Goal: Information Seeking & Learning: Learn about a topic

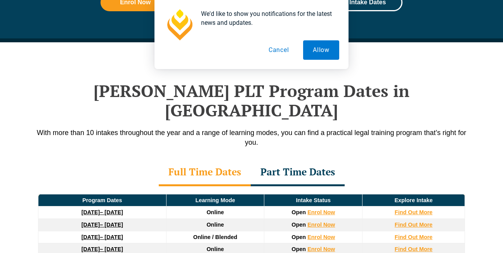
scroll to position [1013, 0]
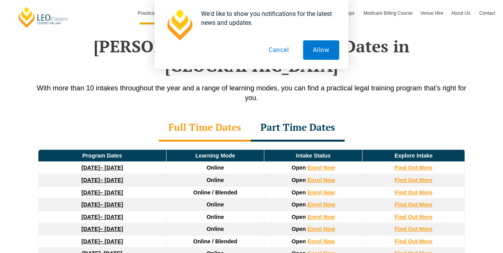
click at [81, 165] on strong "[DATE]" at bounding box center [90, 168] width 19 height 6
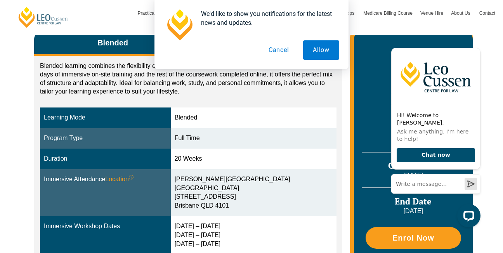
scroll to position [109, 0]
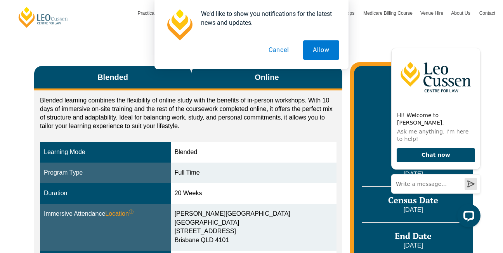
click at [237, 84] on button "Online" at bounding box center [266, 78] width 151 height 24
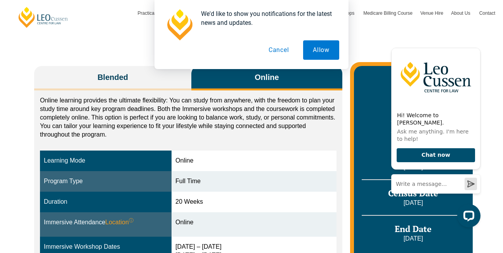
click at [25, 129] on div "Blended Online Blended learning combines the flexibility of online study with t…" at bounding box center [251, 198] width 503 height 327
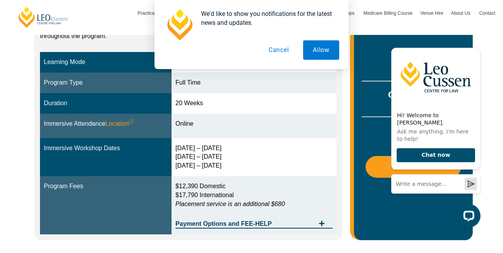
scroll to position [233, 0]
